Goal: Information Seeking & Learning: Find specific fact

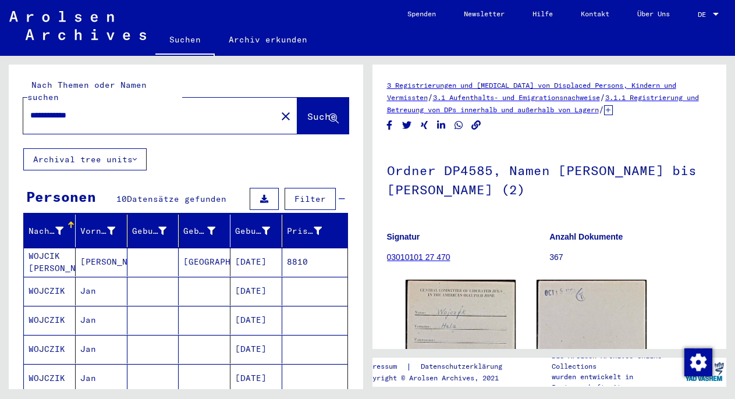
click at [208, 282] on mat-cell at bounding box center [205, 291] width 52 height 29
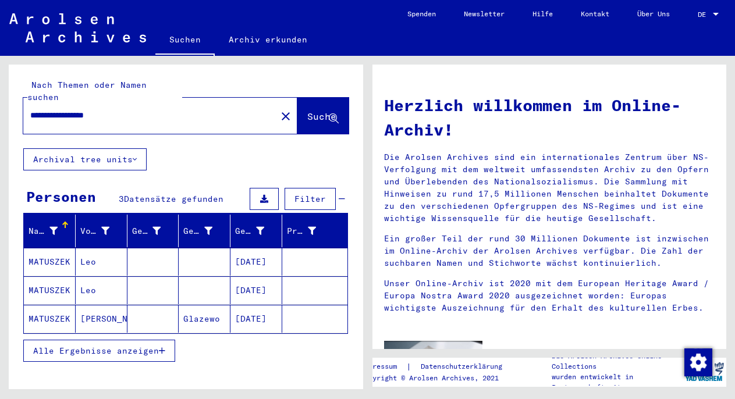
click at [48, 109] on input "**********" at bounding box center [146, 115] width 232 height 12
click at [242, 248] on mat-cell "[DATE]" at bounding box center [257, 262] width 52 height 28
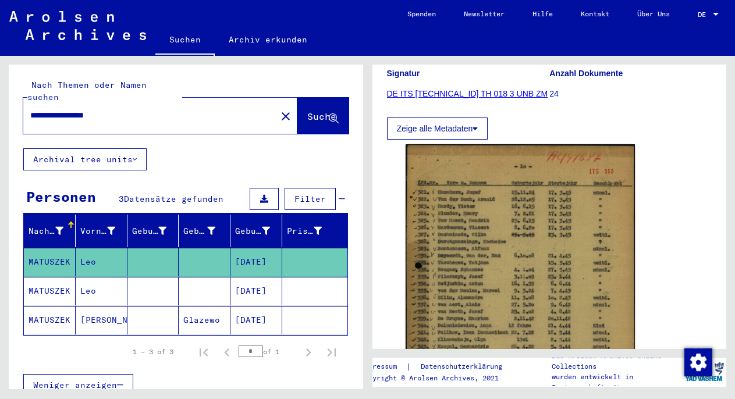
scroll to position [157, 0]
click at [266, 277] on mat-cell "[DATE]" at bounding box center [257, 291] width 52 height 29
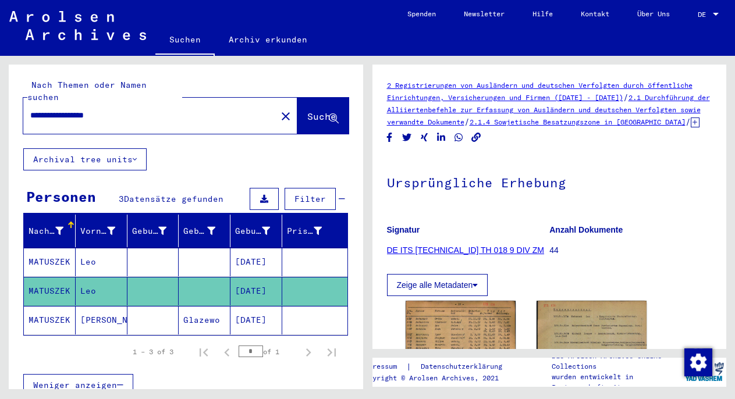
click at [231, 307] on mat-cell "[DATE]" at bounding box center [257, 320] width 52 height 29
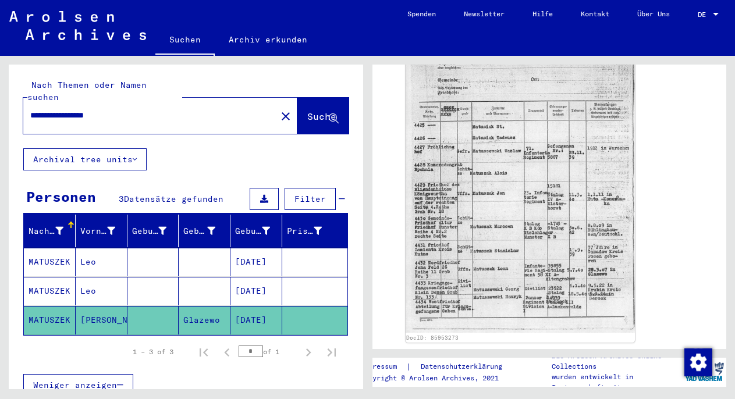
scroll to position [262, 0]
click at [250, 248] on mat-cell "[DATE]" at bounding box center [257, 262] width 52 height 29
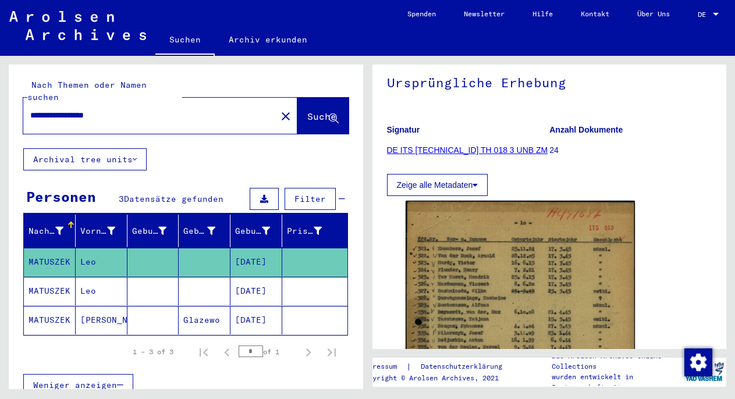
scroll to position [168, 0]
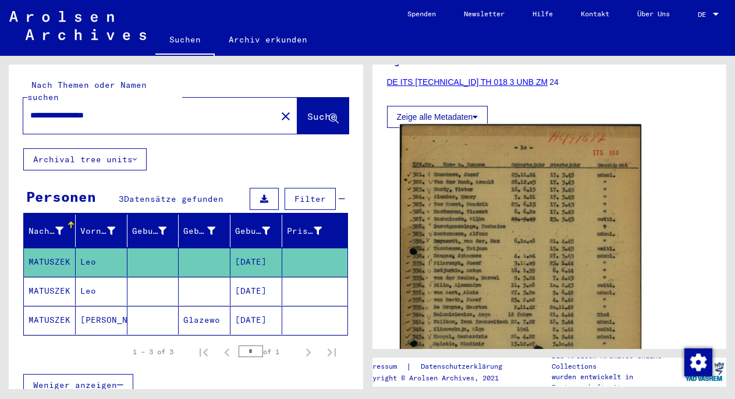
click at [590, 253] on img at bounding box center [520, 297] width 241 height 344
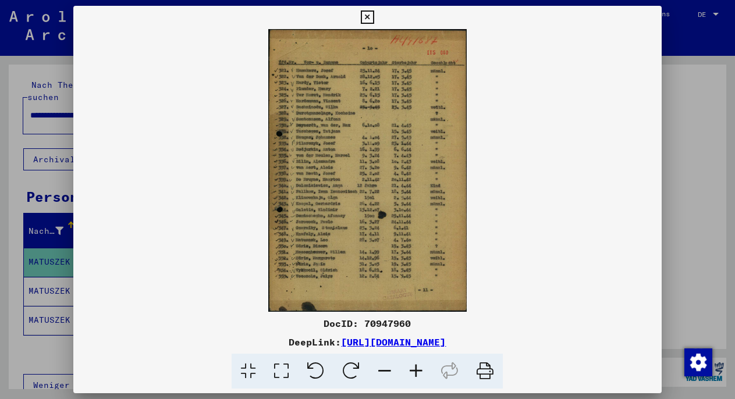
click at [696, 199] on div at bounding box center [367, 199] width 735 height 399
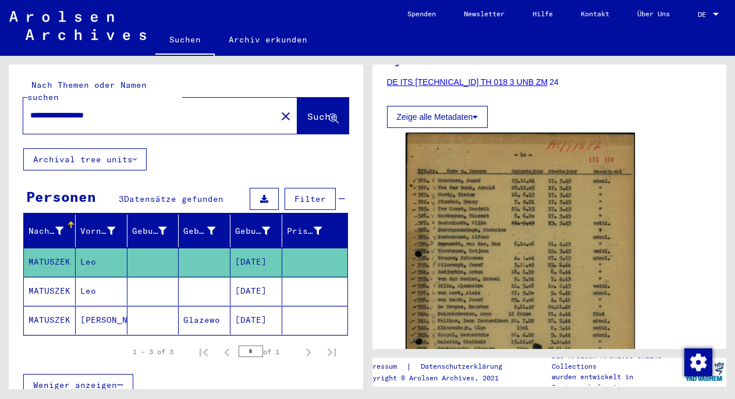
click at [143, 277] on mat-cell at bounding box center [153, 291] width 52 height 29
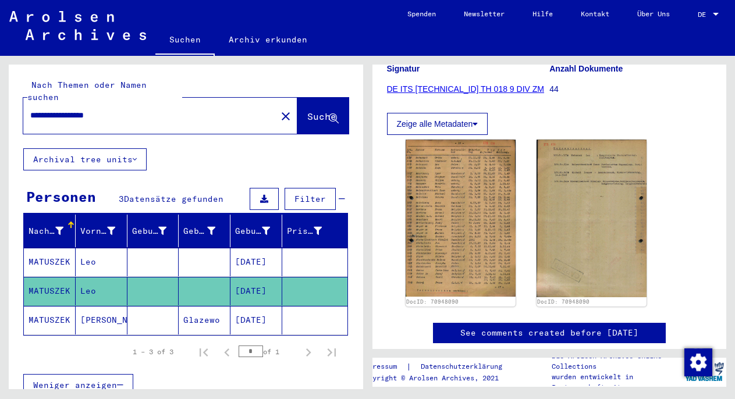
scroll to position [179, 0]
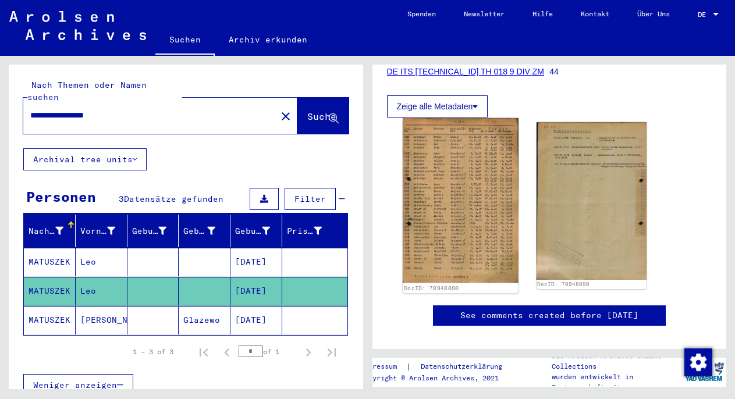
click at [437, 238] on img at bounding box center [461, 200] width 116 height 165
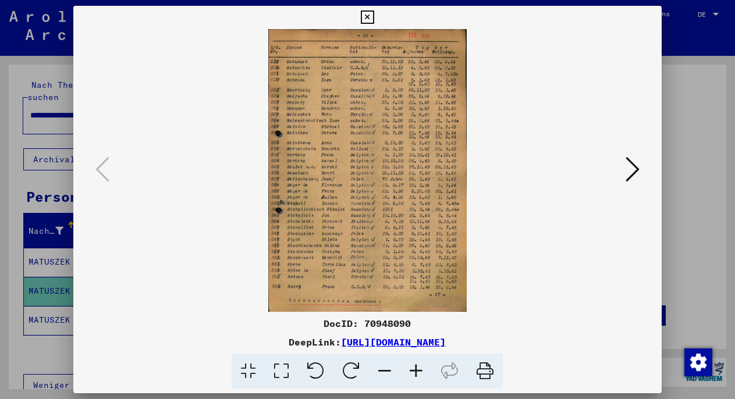
click at [626, 172] on icon at bounding box center [633, 169] width 14 height 28
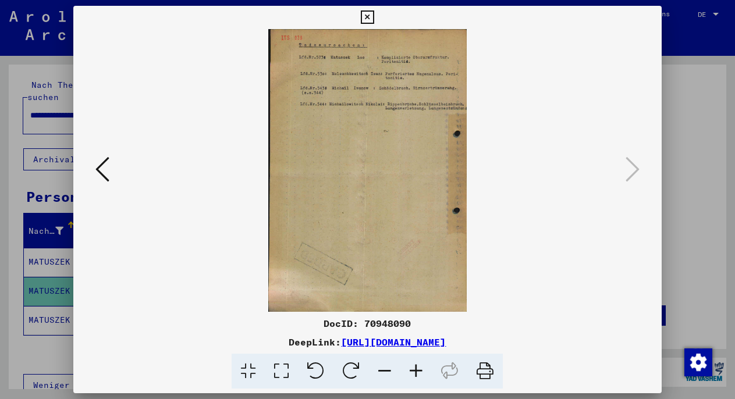
click at [682, 160] on div at bounding box center [367, 199] width 735 height 399
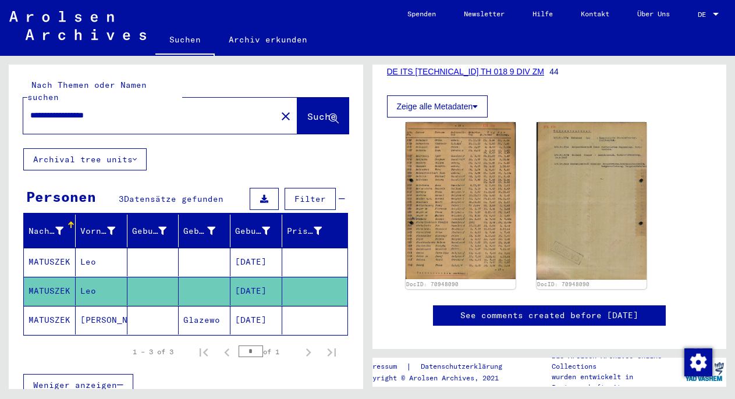
click at [193, 312] on mat-cell "Glazewo" at bounding box center [205, 320] width 52 height 29
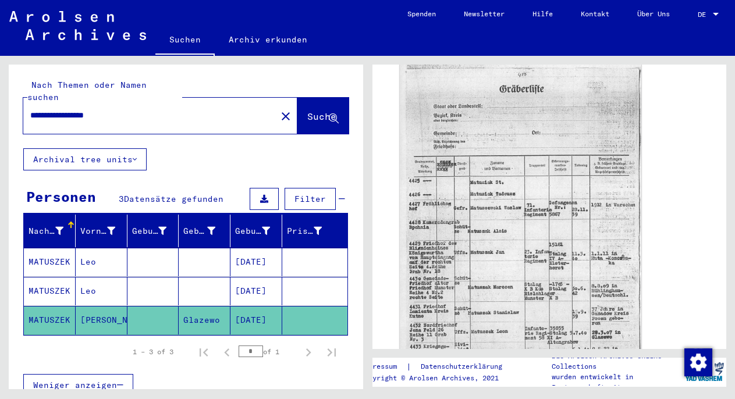
scroll to position [203, 0]
click at [486, 230] on img at bounding box center [520, 230] width 241 height 337
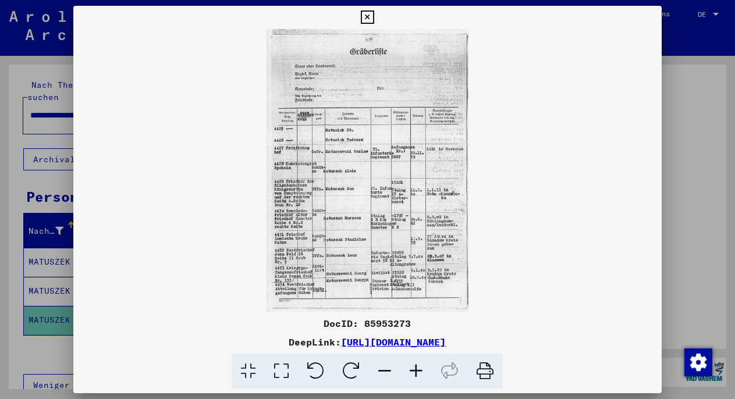
click at [414, 370] on icon at bounding box center [415, 372] width 31 height 36
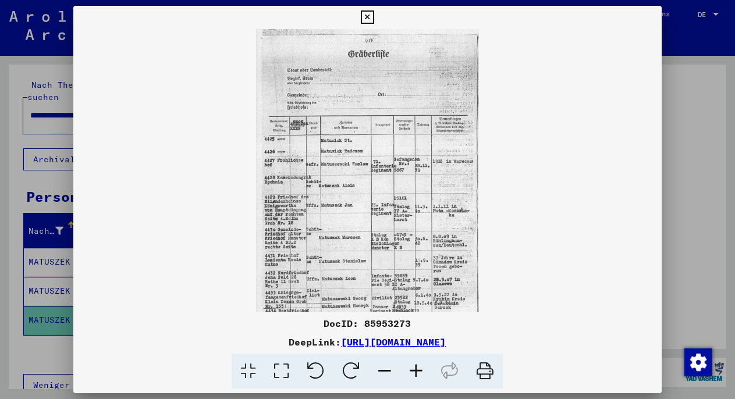
click at [414, 370] on icon at bounding box center [415, 372] width 31 height 36
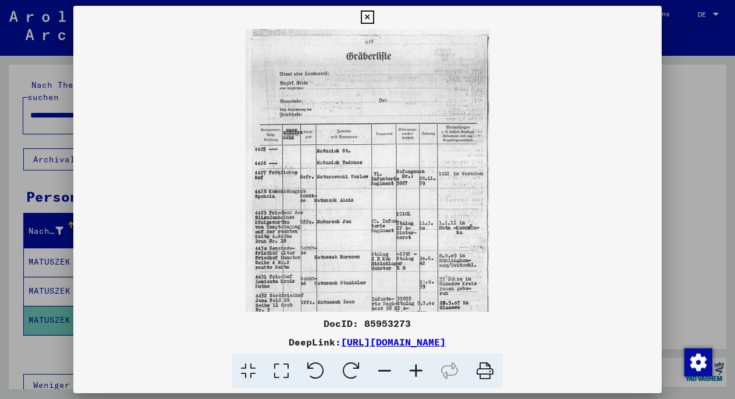
click at [414, 370] on icon at bounding box center [415, 372] width 31 height 36
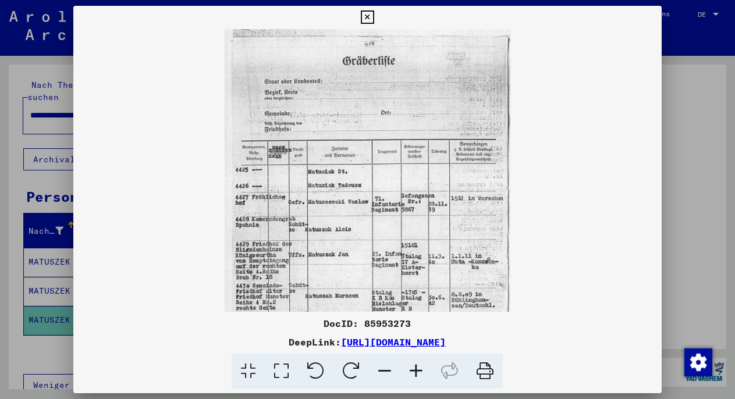
click at [414, 370] on icon at bounding box center [415, 372] width 31 height 36
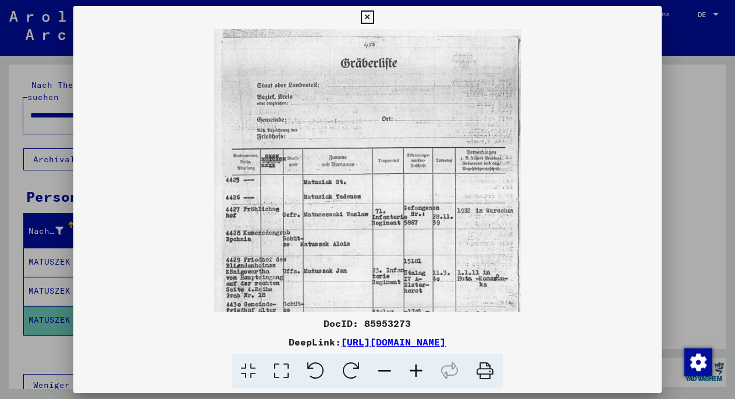
click at [414, 370] on icon at bounding box center [415, 372] width 31 height 36
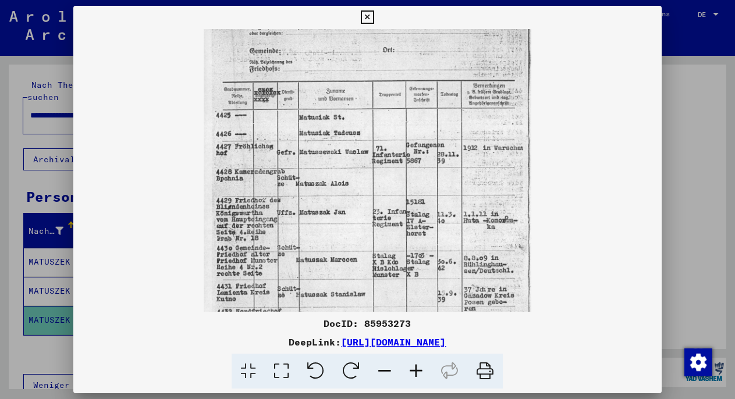
scroll to position [129, 0]
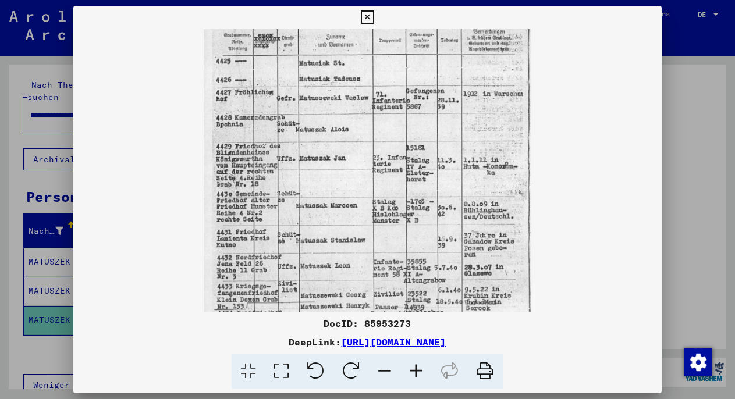
drag, startPoint x: 339, startPoint y: 203, endPoint x: 339, endPoint y: 73, distance: 129.2
click at [350, 197] on img at bounding box center [368, 129] width 328 height 458
click at [708, 163] on div at bounding box center [367, 199] width 735 height 399
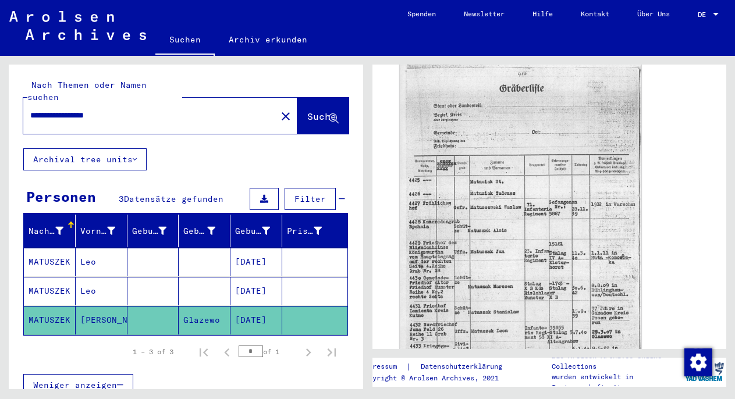
click at [543, 272] on img at bounding box center [520, 230] width 241 height 337
